Goal: Navigation & Orientation: Find specific page/section

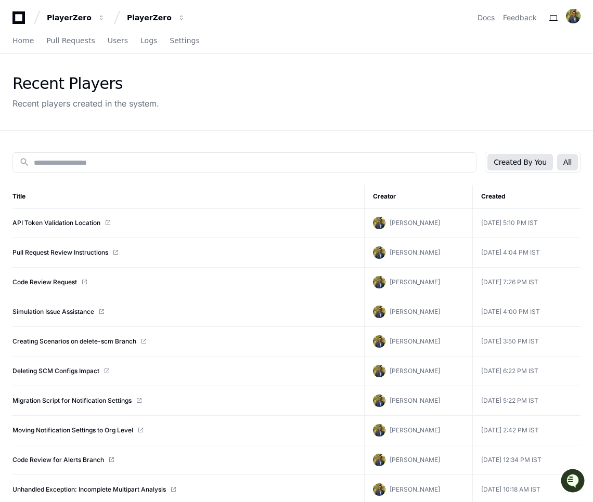
click at [570, 163] on button "All" at bounding box center [567, 162] width 21 height 17
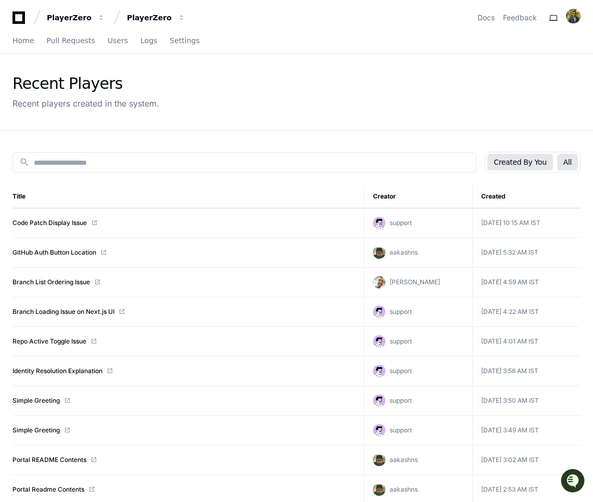
click at [522, 163] on button "Created By You" at bounding box center [519, 162] width 65 height 17
